Goal: Task Accomplishment & Management: Manage account settings

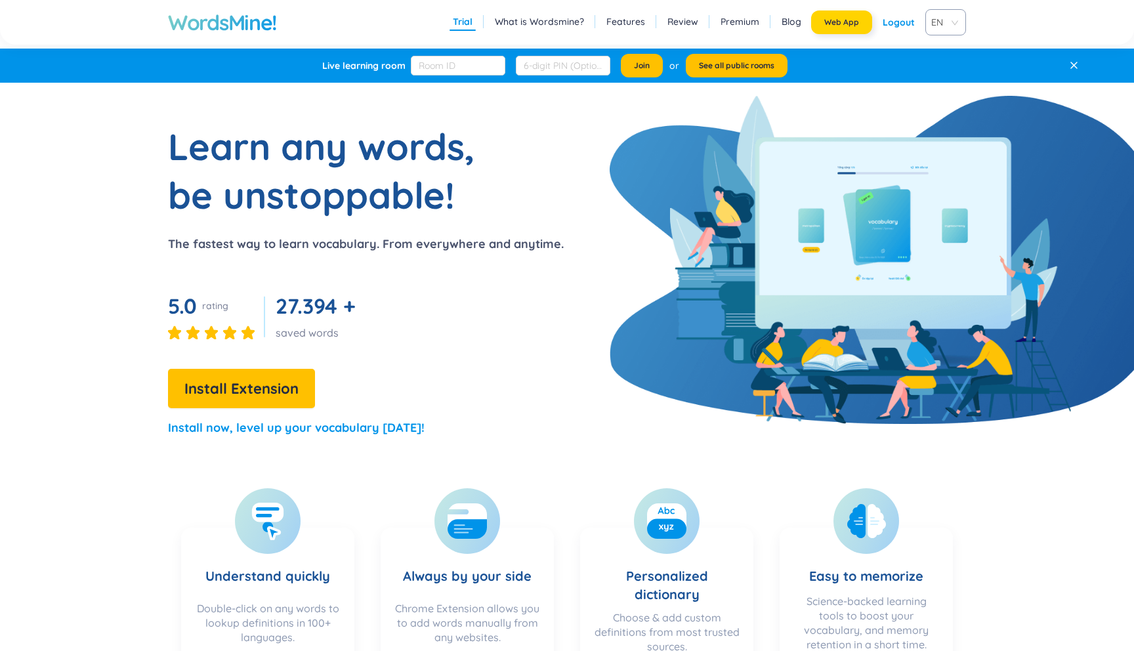
click at [827, 20] on span "Web App" at bounding box center [841, 22] width 35 height 10
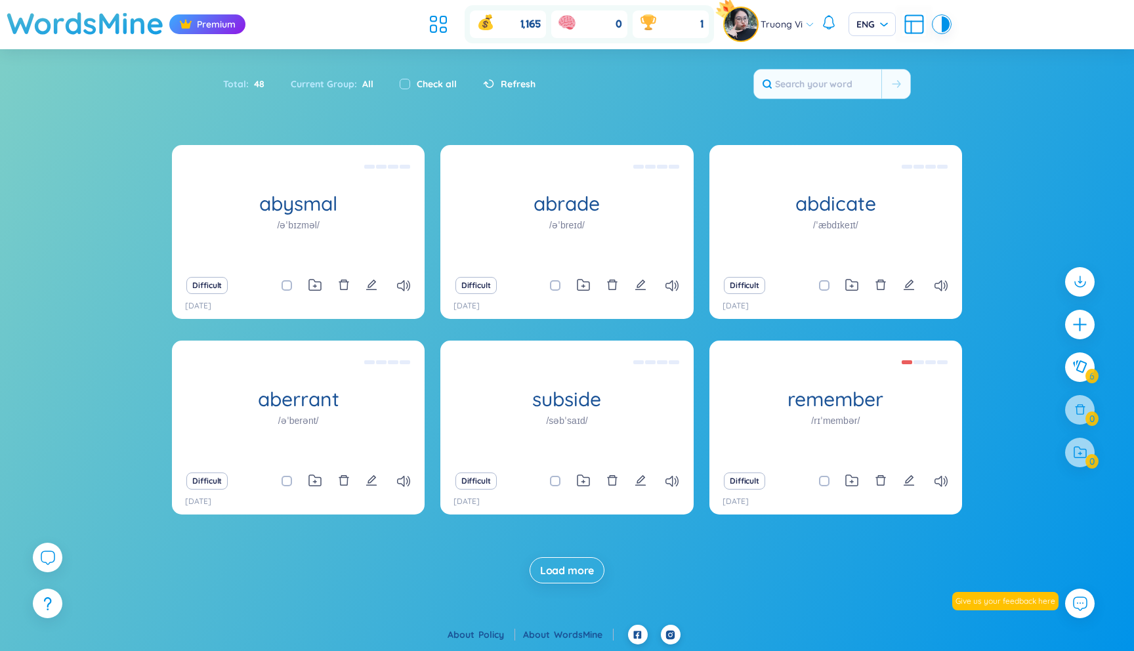
click at [797, 21] on span "Truong Vi" at bounding box center [781, 24] width 42 height 14
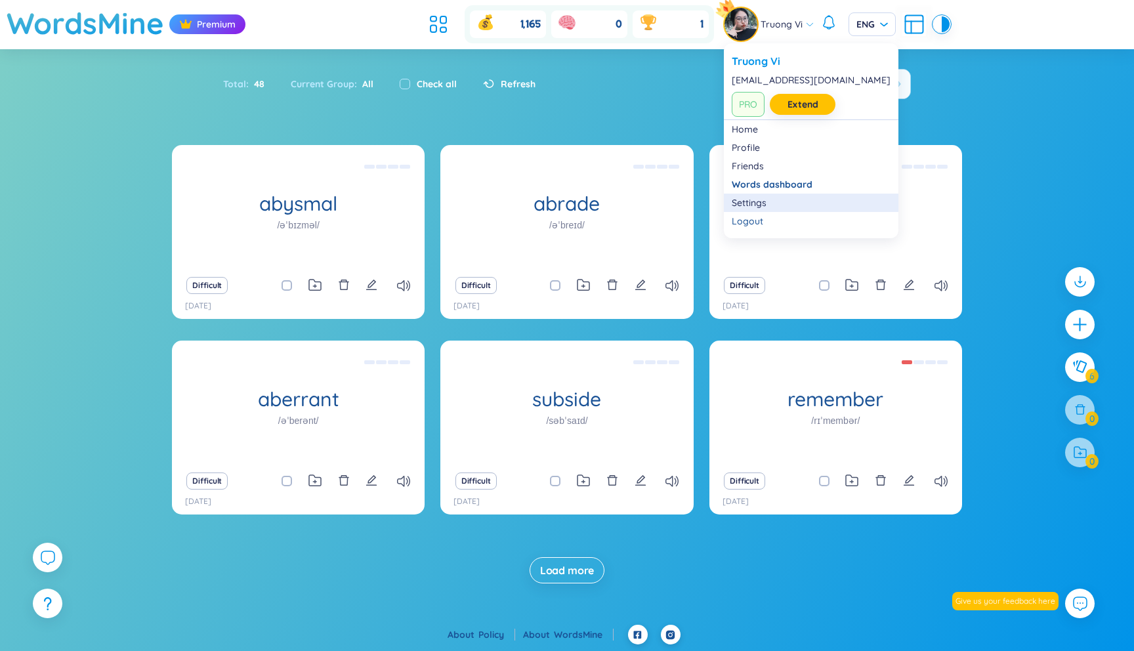
click at [755, 201] on link "Settings" at bounding box center [810, 202] width 159 height 13
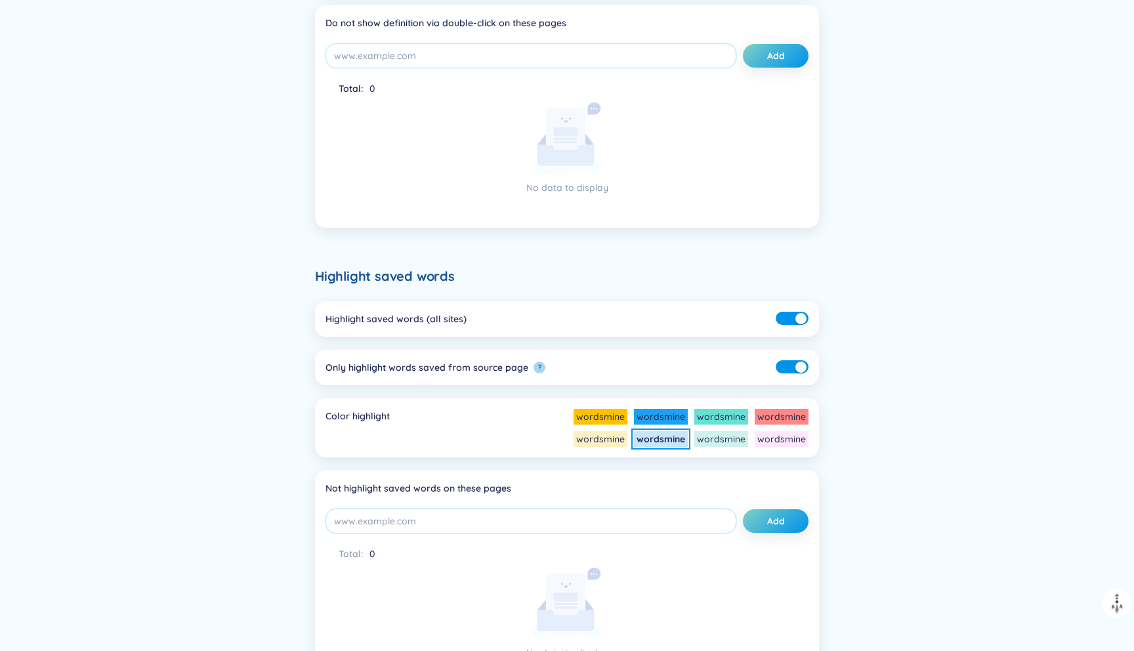
scroll to position [411, 0]
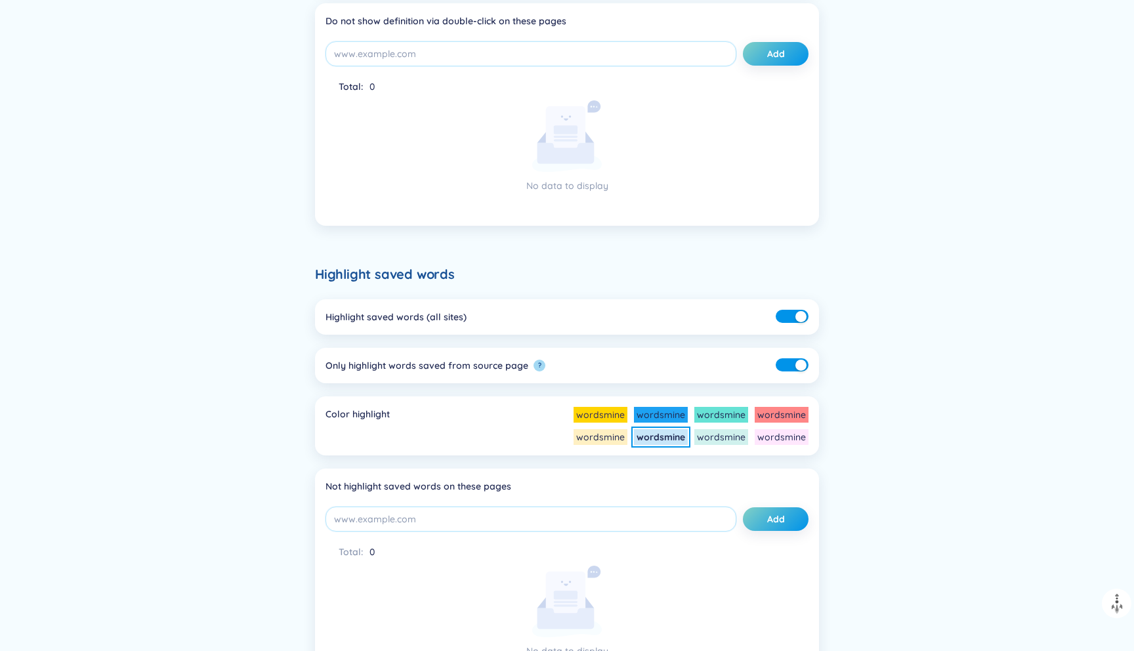
click at [613, 413] on li "wordsmine" at bounding box center [600, 415] width 54 height 16
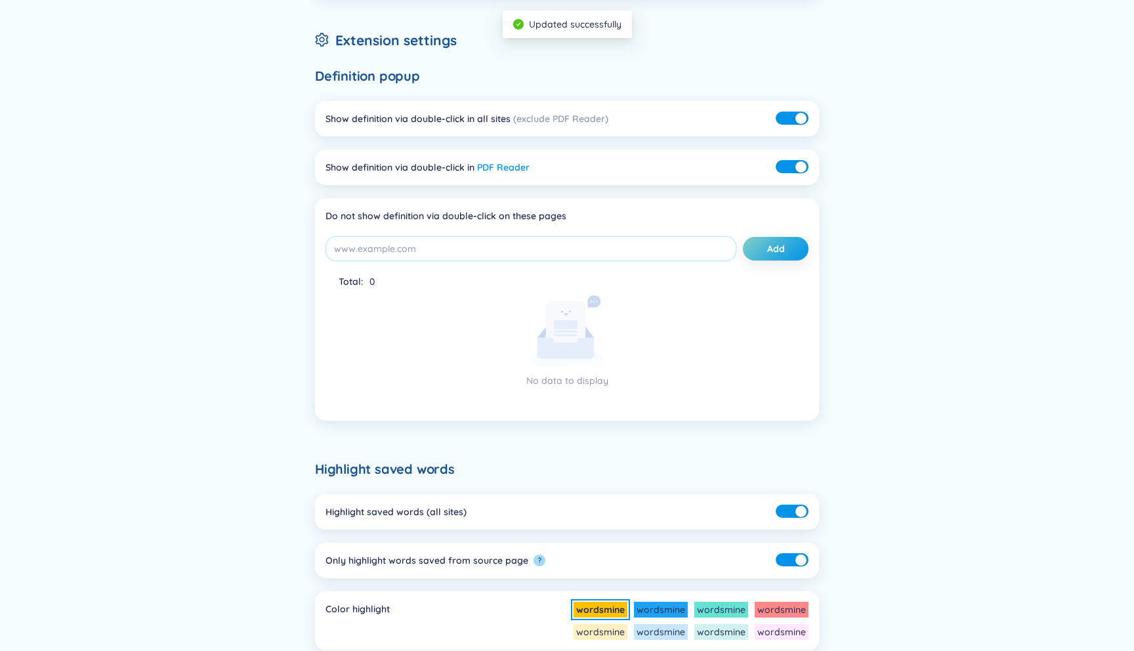
scroll to position [0, 0]
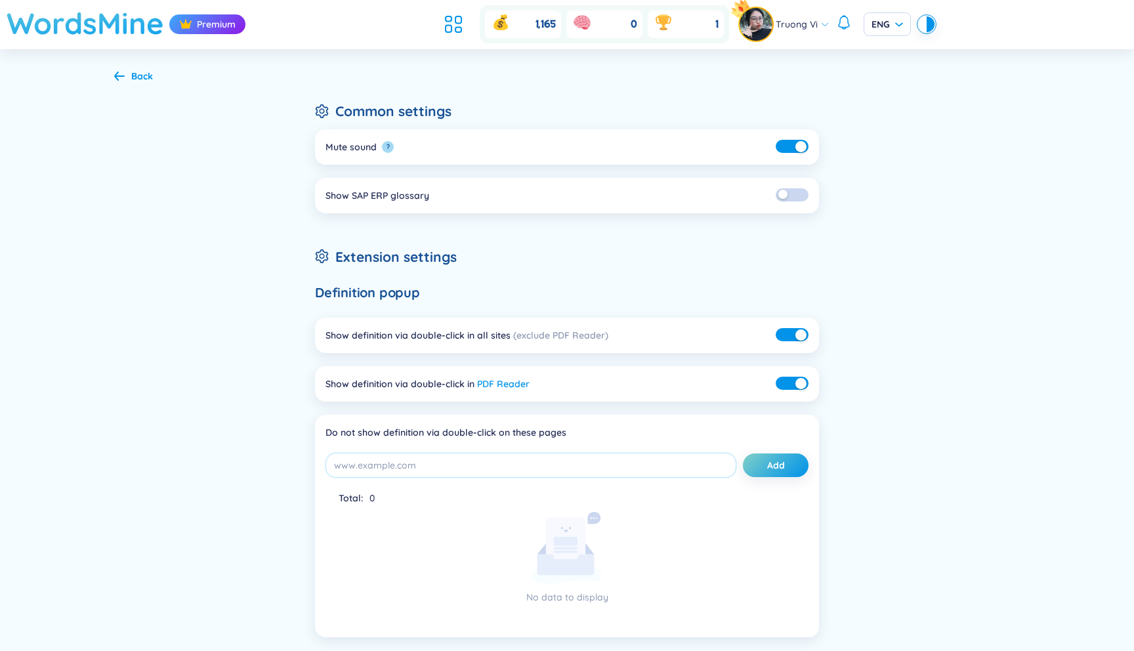
click at [83, 36] on h1 "WordsMine" at bounding box center [85, 23] width 157 height 47
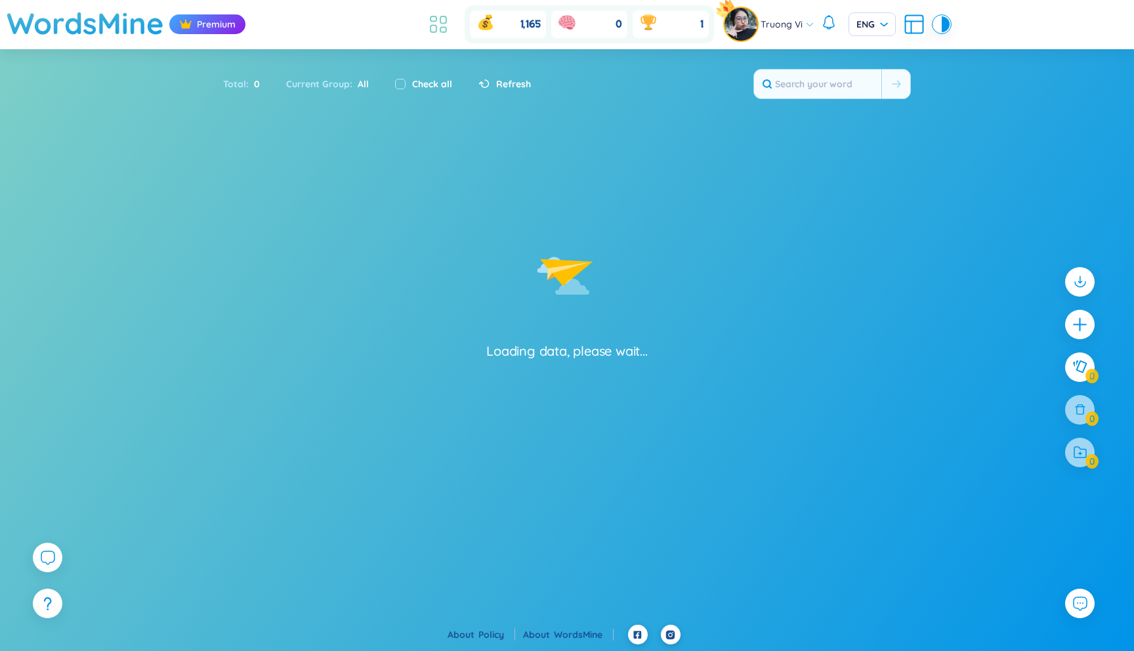
click at [435, 24] on icon at bounding box center [438, 24] width 24 height 24
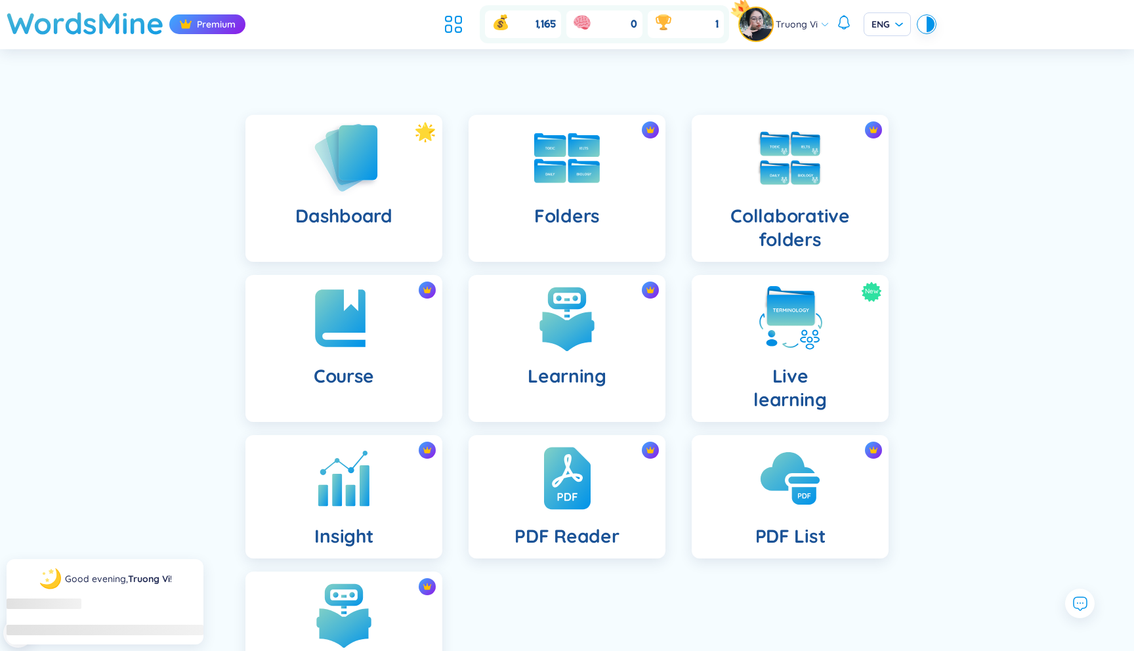
click at [334, 194] on img at bounding box center [344, 157] width 72 height 75
